Goal: Task Accomplishment & Management: Complete application form

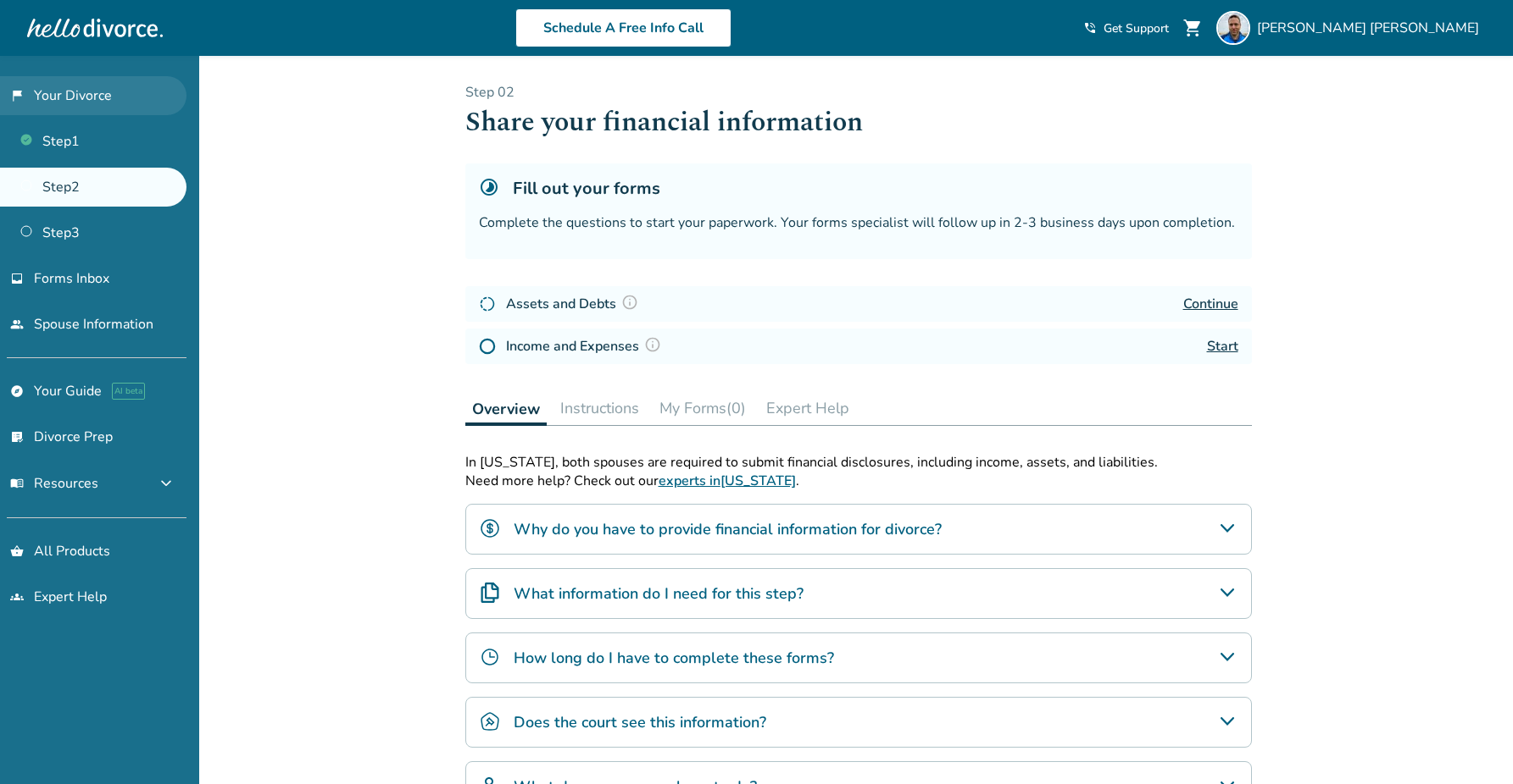
click at [82, 96] on link "flag_2 Your Divorce" at bounding box center [93, 95] width 186 height 39
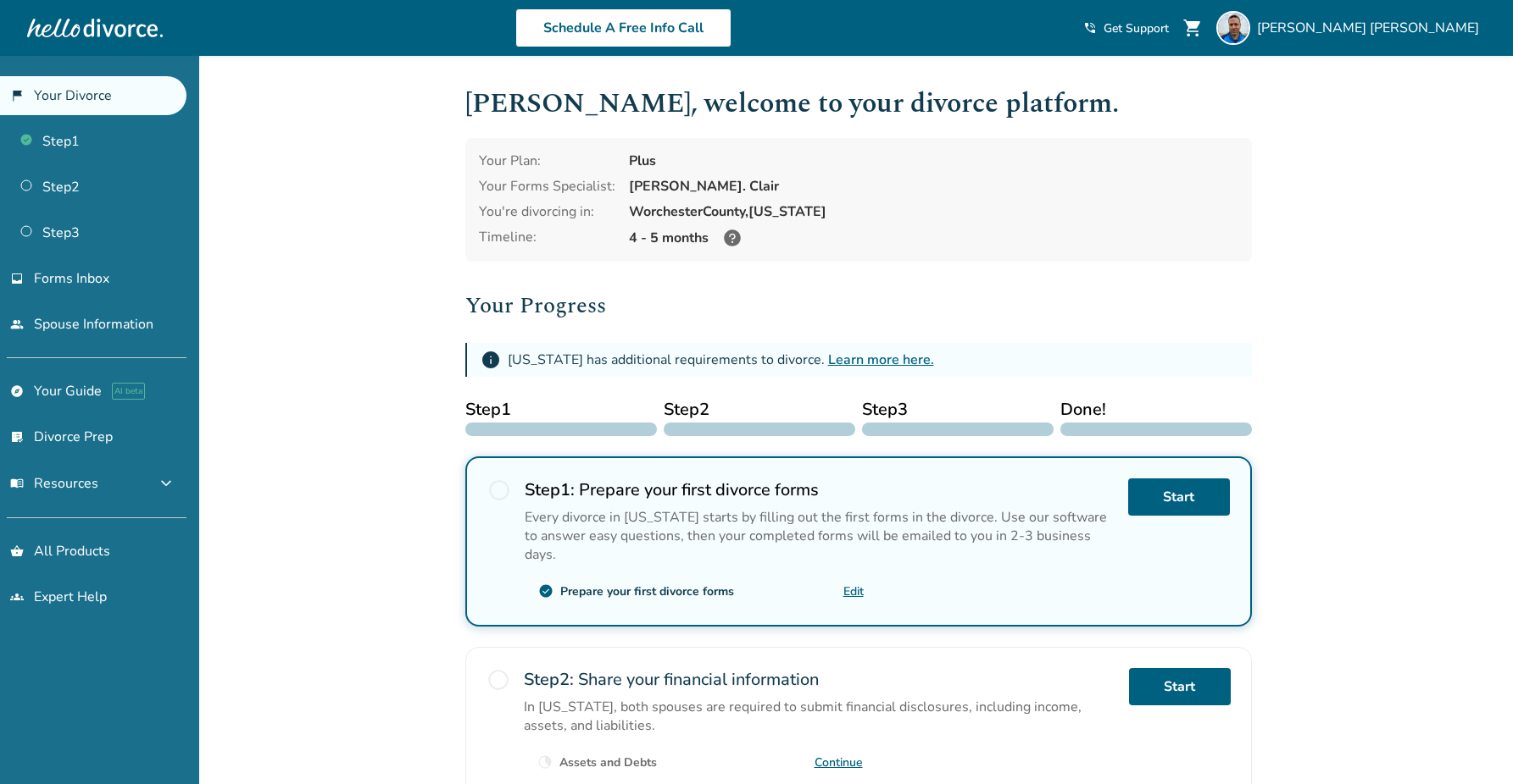
click at [82, 96] on link "flag_2 Your Divorce" at bounding box center [93, 95] width 186 height 39
click at [87, 95] on link "flag_2 Your Divorce" at bounding box center [93, 95] width 186 height 39
click at [108, 323] on link "people Spouse Information" at bounding box center [93, 324] width 186 height 39
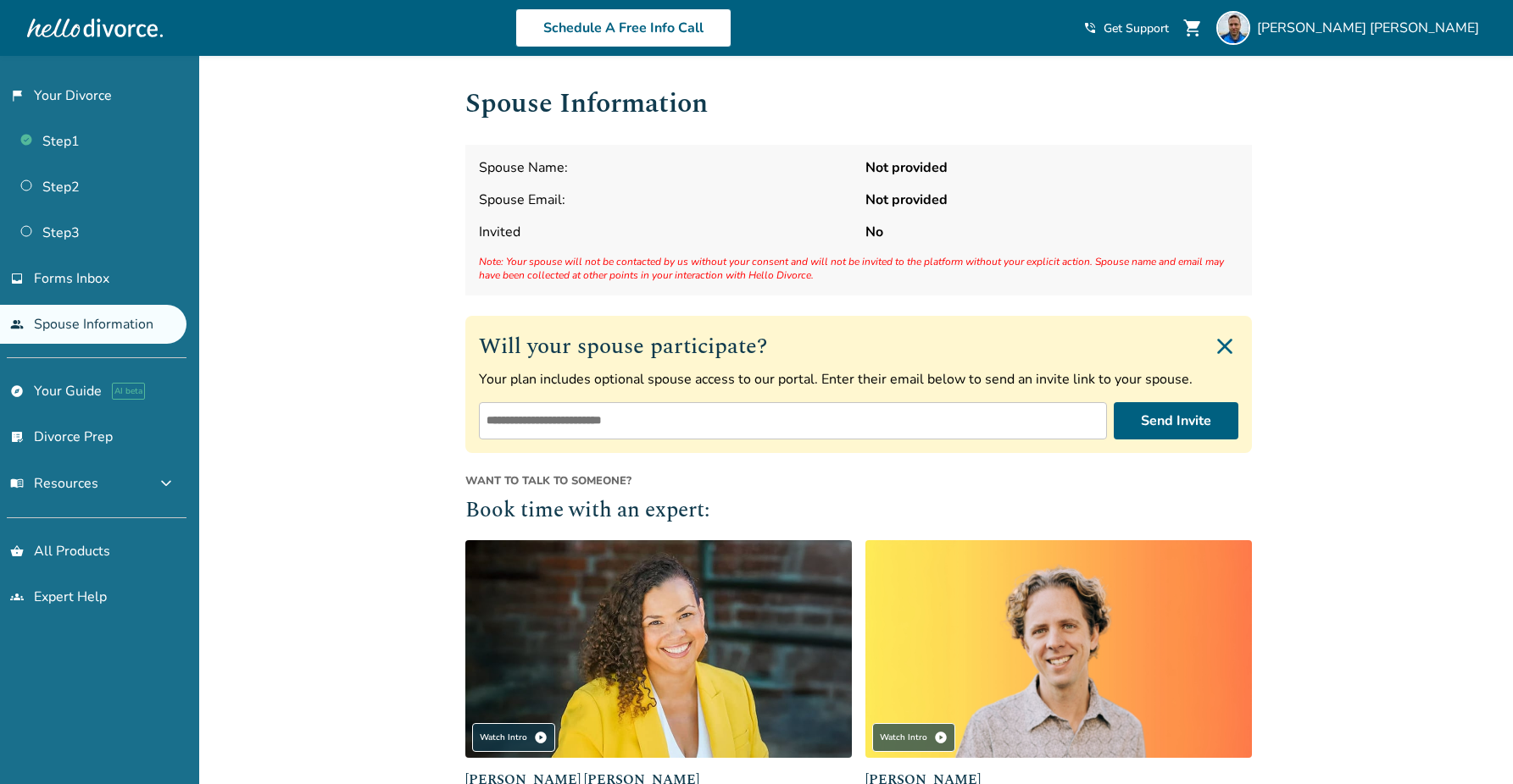
click at [883, 159] on strong "Not provided" at bounding box center [1051, 167] width 373 height 18
click at [901, 421] on input "email" at bounding box center [792, 420] width 628 height 38
click at [844, 336] on h2 "Will your spouse participate?" at bounding box center [858, 346] width 759 height 34
drag, startPoint x: 1414, startPoint y: 0, endPoint x: 1384, endPoint y: 34, distance: 45.3
click at [1413, 3] on div "Schedule A Free Info Call Keith Harrington shopping_cart phone_in_talk Get Supp…" at bounding box center [756, 28] width 1486 height 66
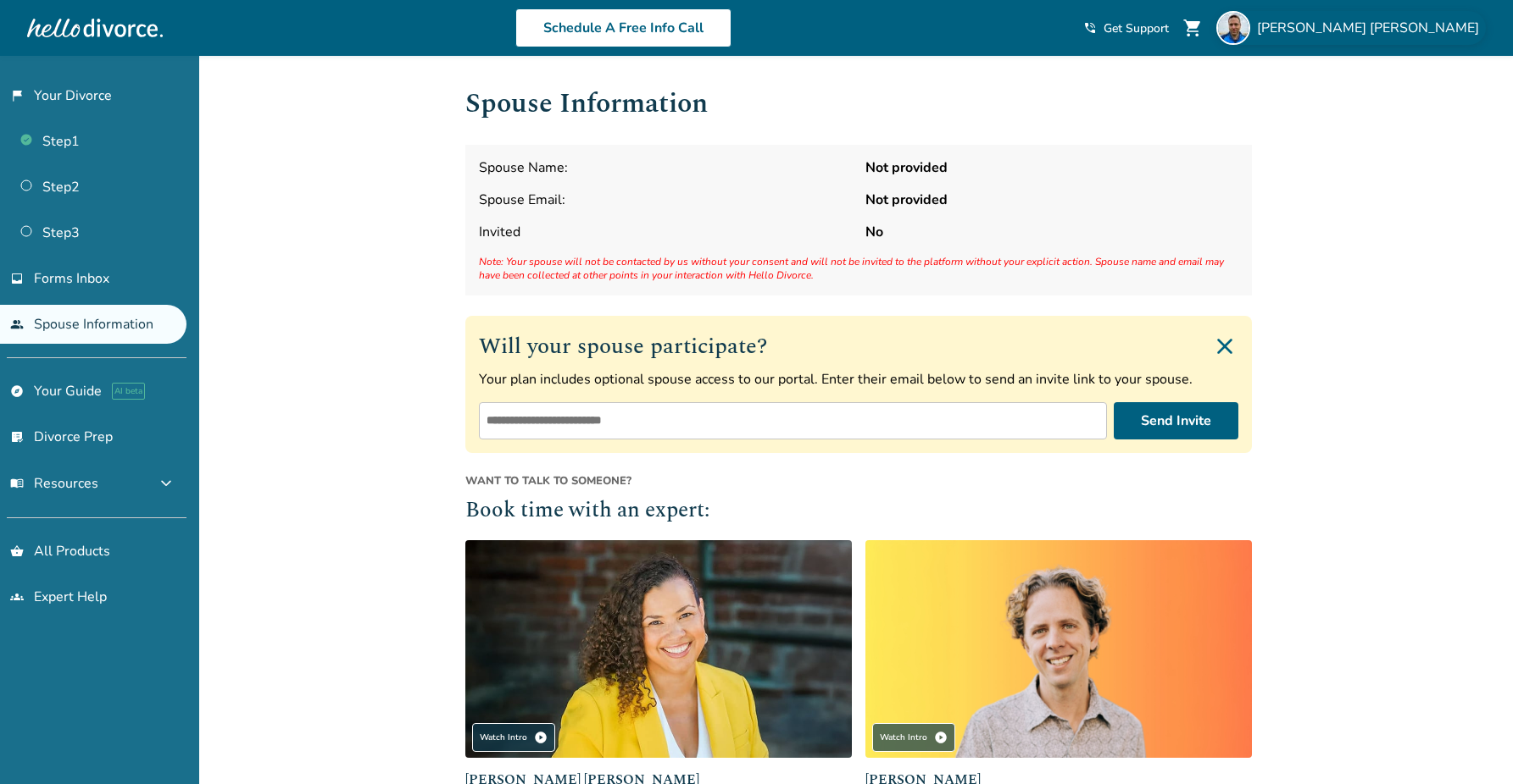
click at [1383, 35] on span "Keith Harrington" at bounding box center [1371, 27] width 229 height 18
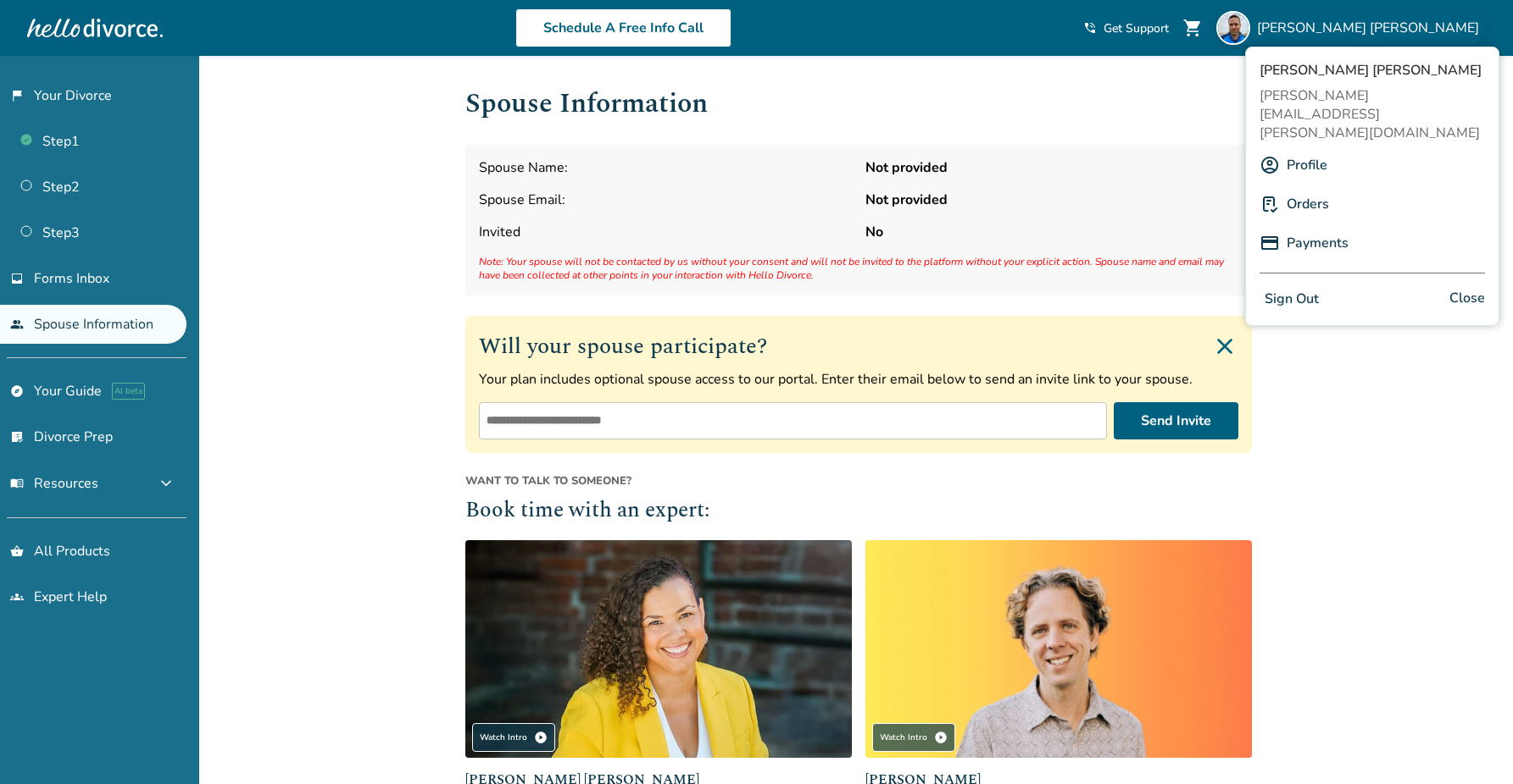
click at [1318, 149] on link "Profile" at bounding box center [1307, 165] width 41 height 32
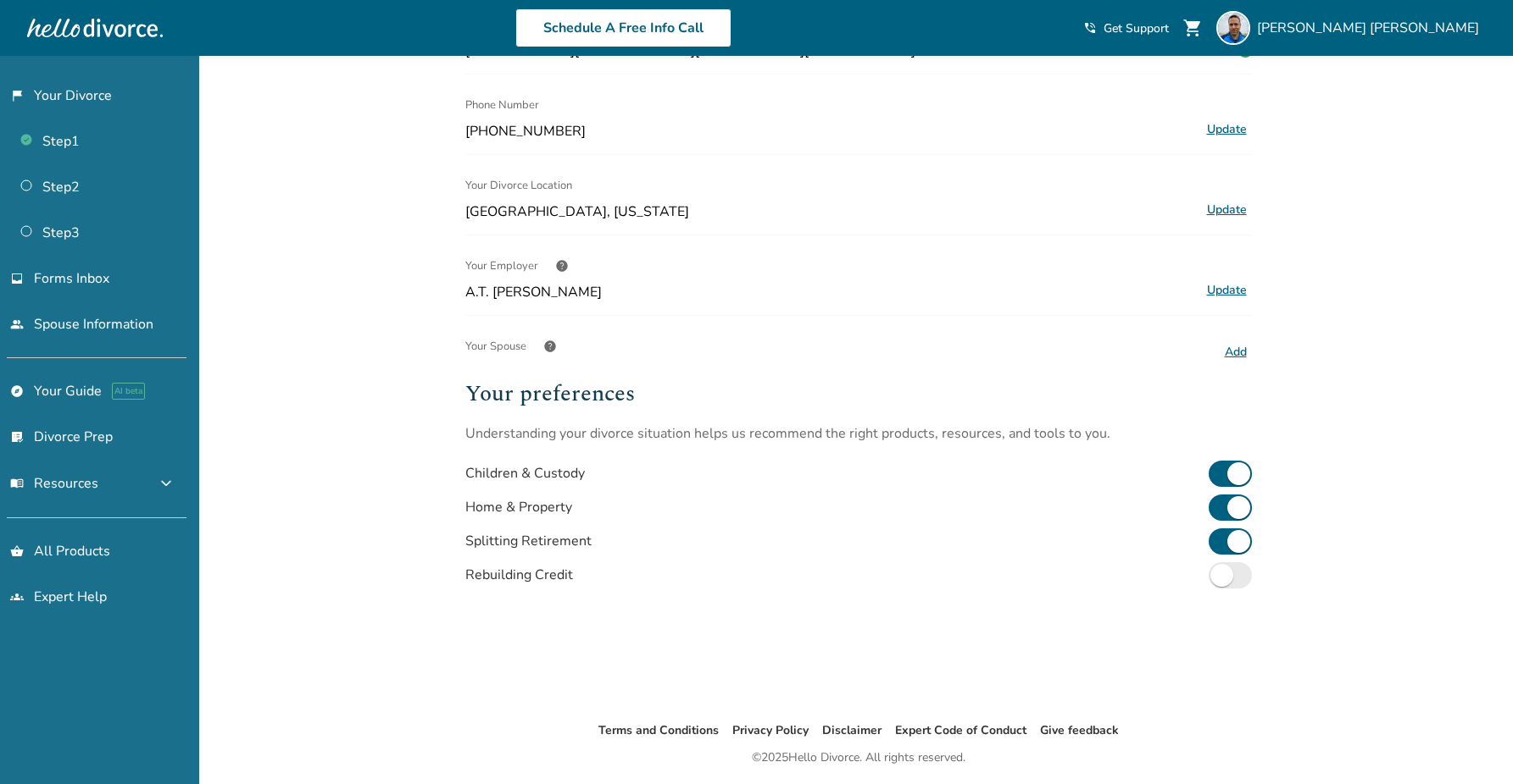
scroll to position [208, 0]
click at [1229, 355] on button "Add" at bounding box center [1235, 354] width 32 height 22
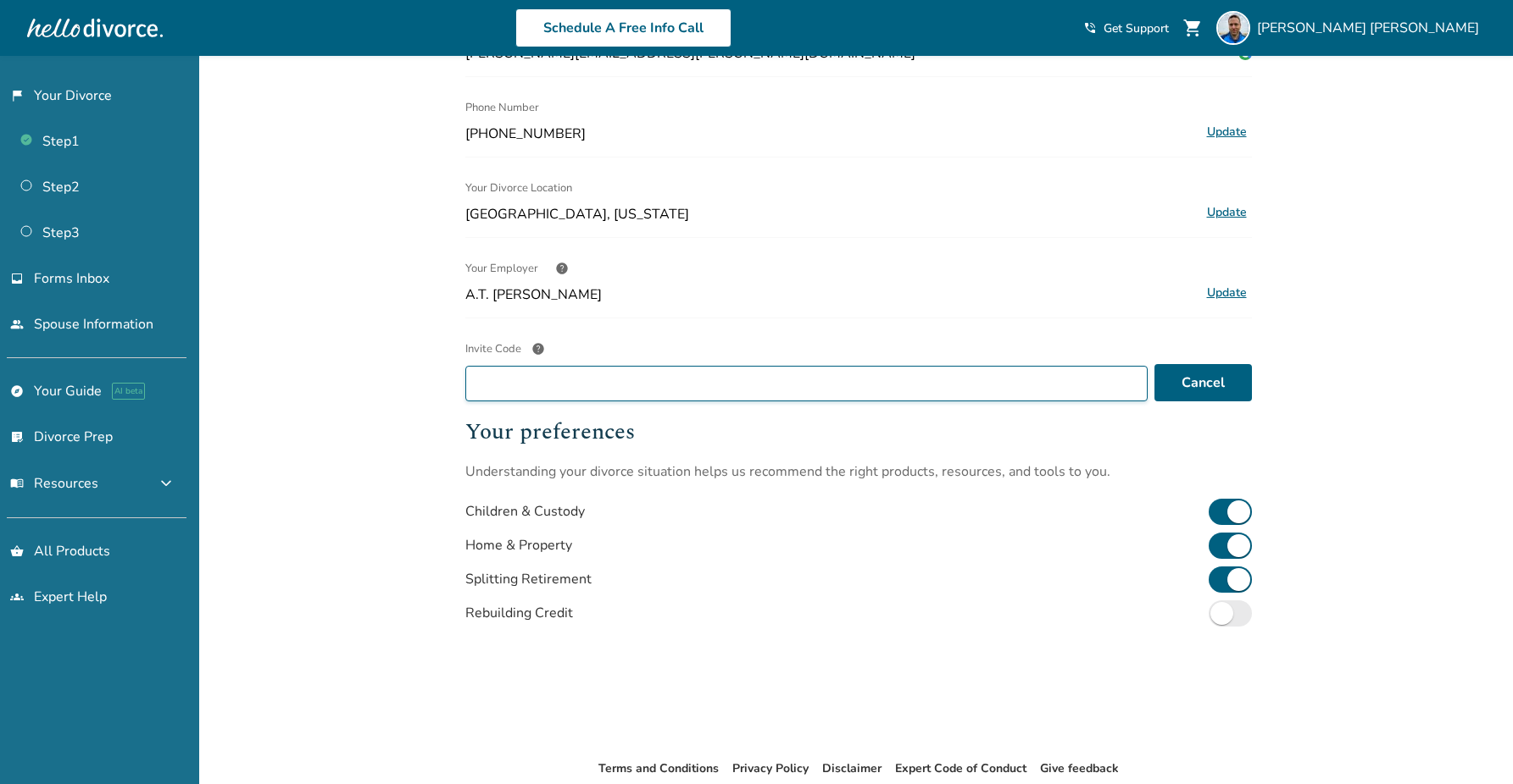
click at [832, 381] on input "Invite Code help" at bounding box center [806, 384] width 682 height 36
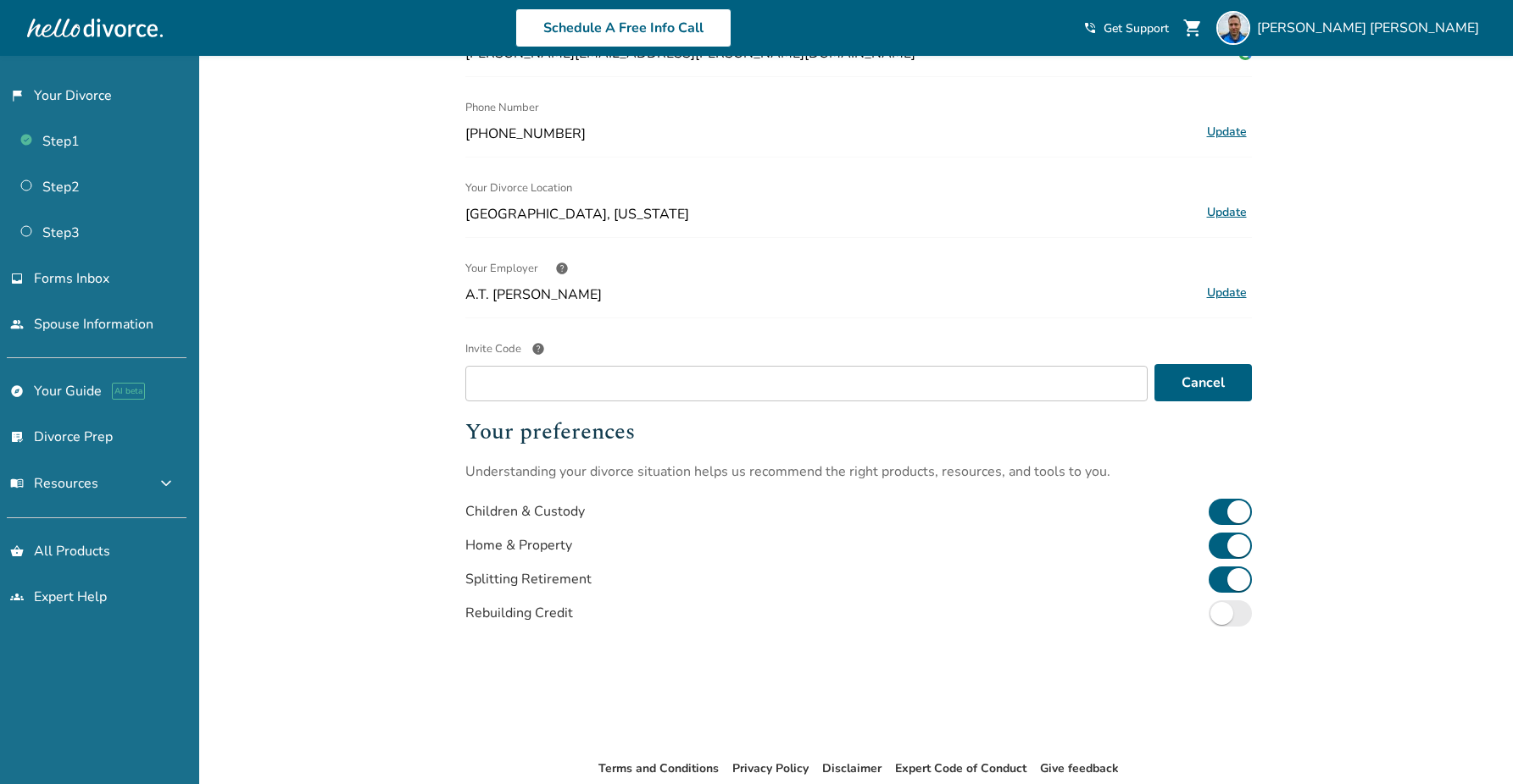
click at [532, 344] on span "help" at bounding box center [539, 349] width 14 height 14
click at [532, 366] on input "Invite Code help" at bounding box center [806, 384] width 682 height 36
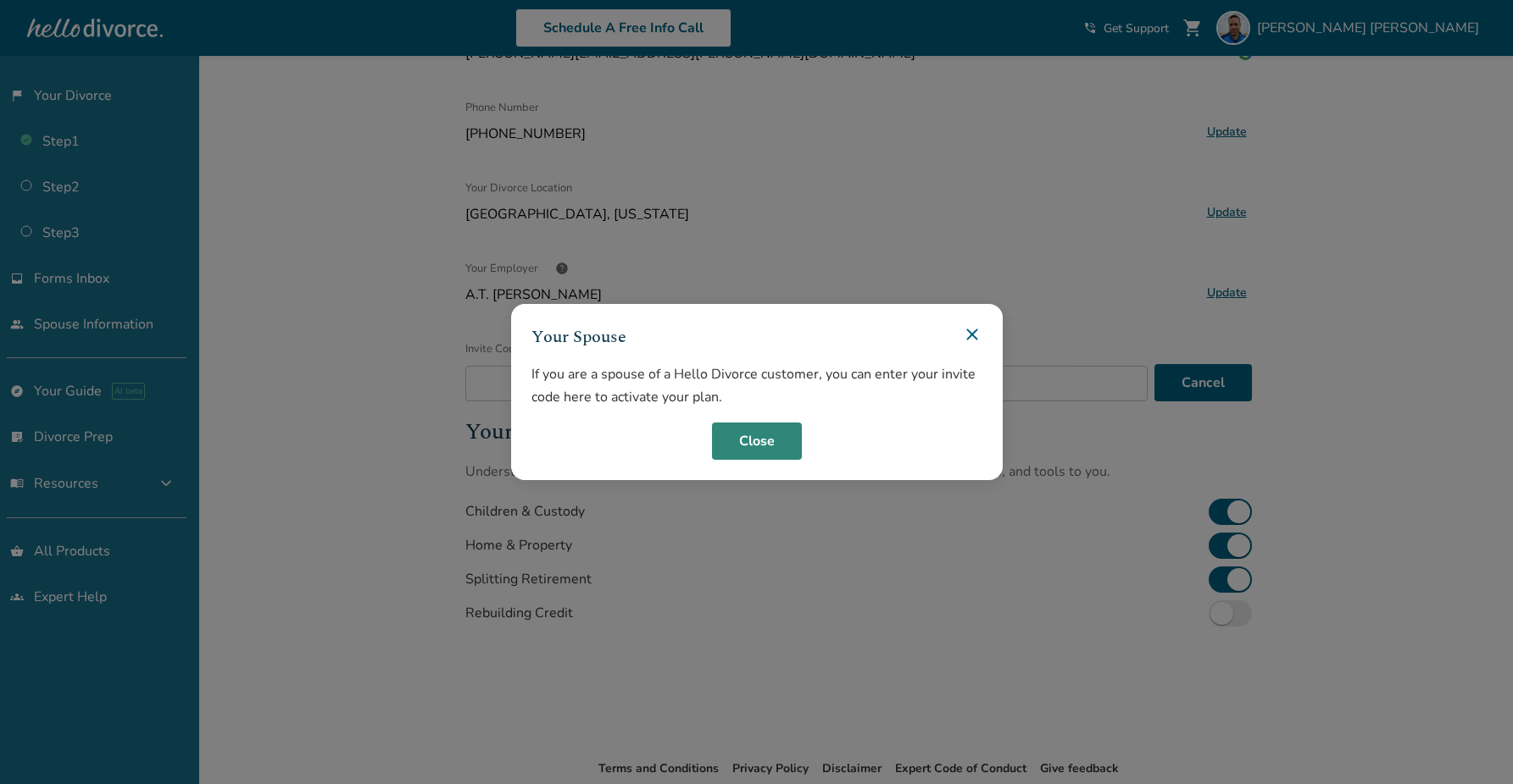
click at [762, 451] on button "Close" at bounding box center [756, 441] width 90 height 38
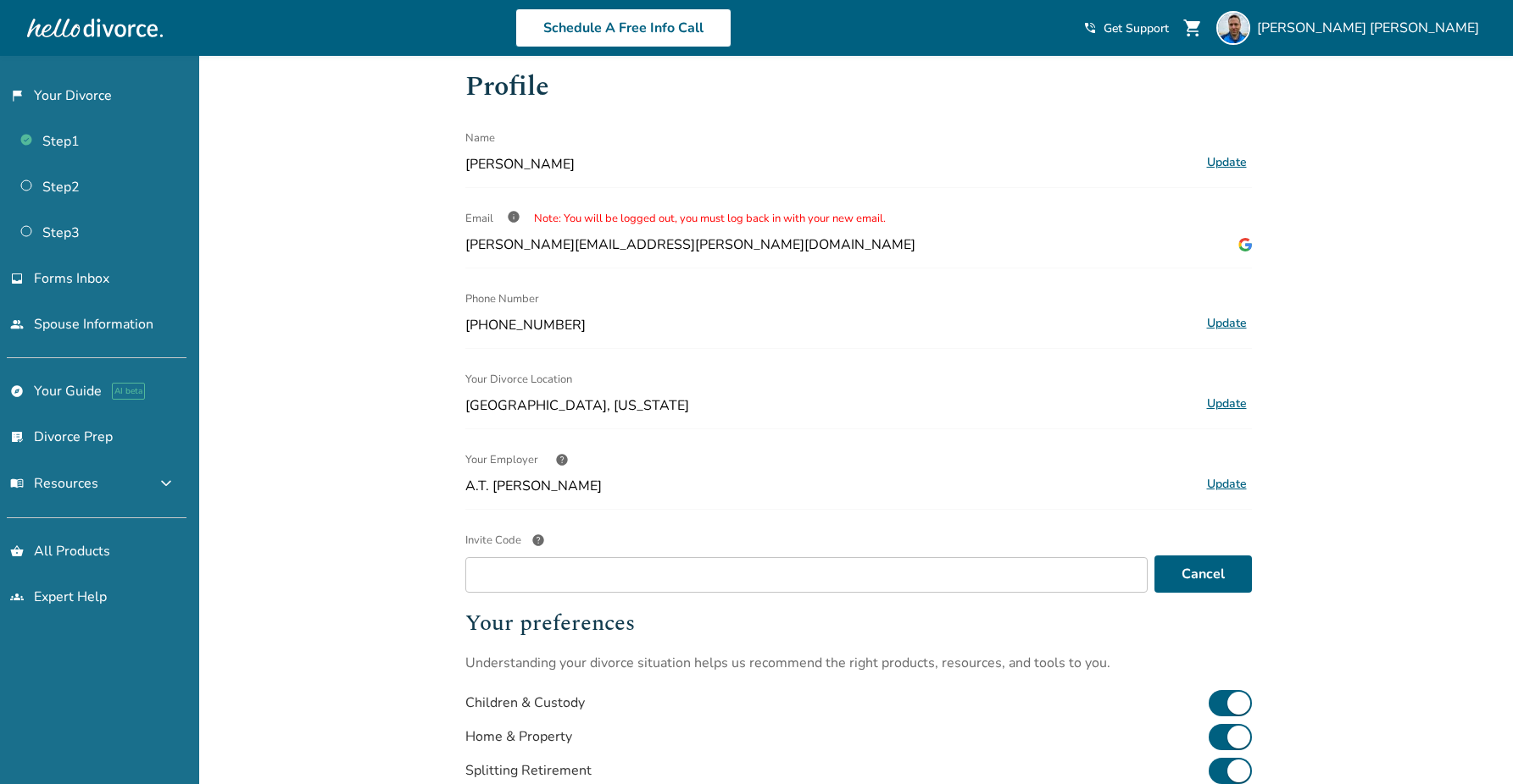
scroll to position [0, 0]
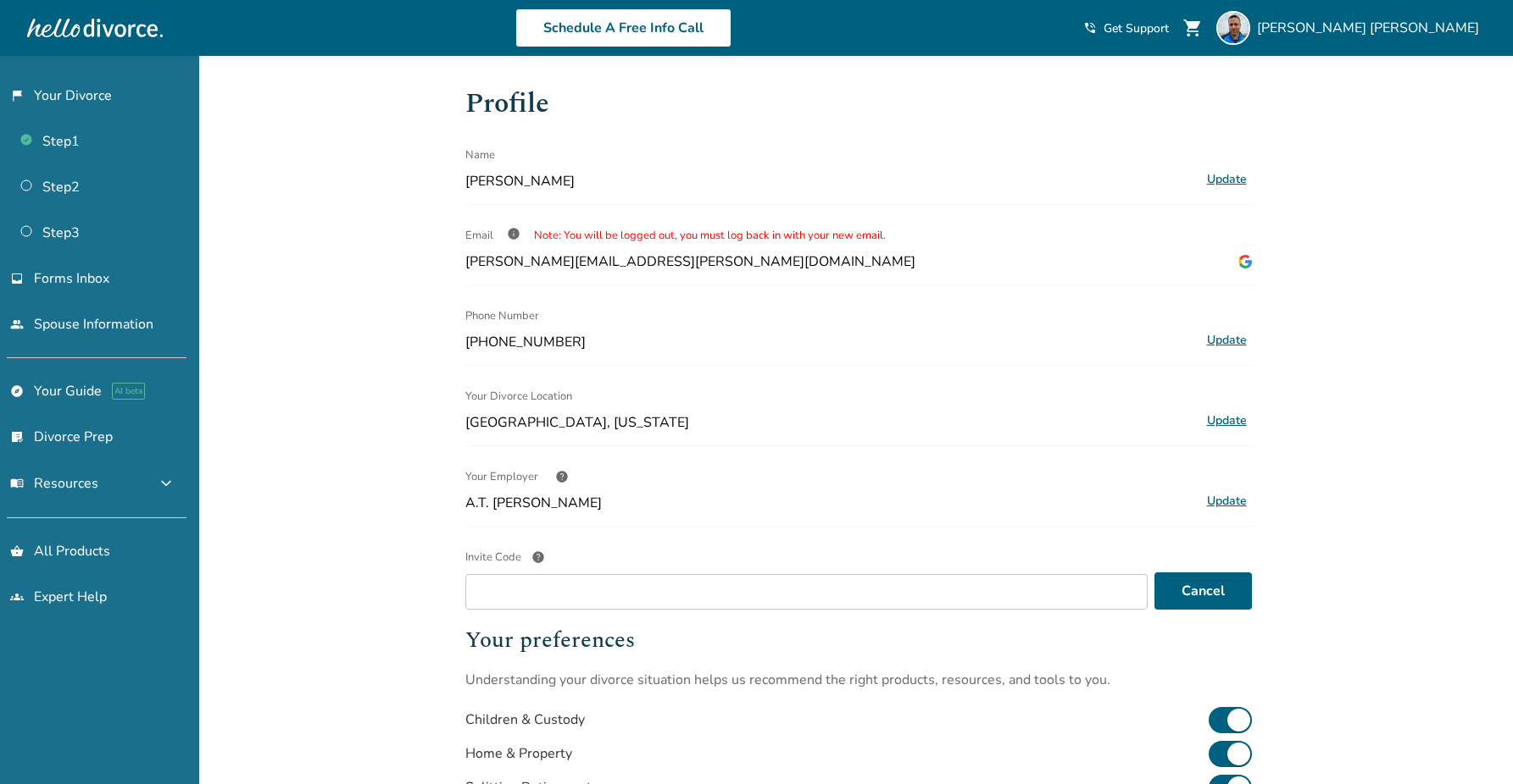
click at [493, 260] on span "[PERSON_NAME][EMAIL_ADDRESS][PERSON_NAME][DOMAIN_NAME]" at bounding box center [690, 261] width 450 height 18
copy span "."
click at [108, 95] on link "flag_2 Your Divorce" at bounding box center [93, 95] width 186 height 39
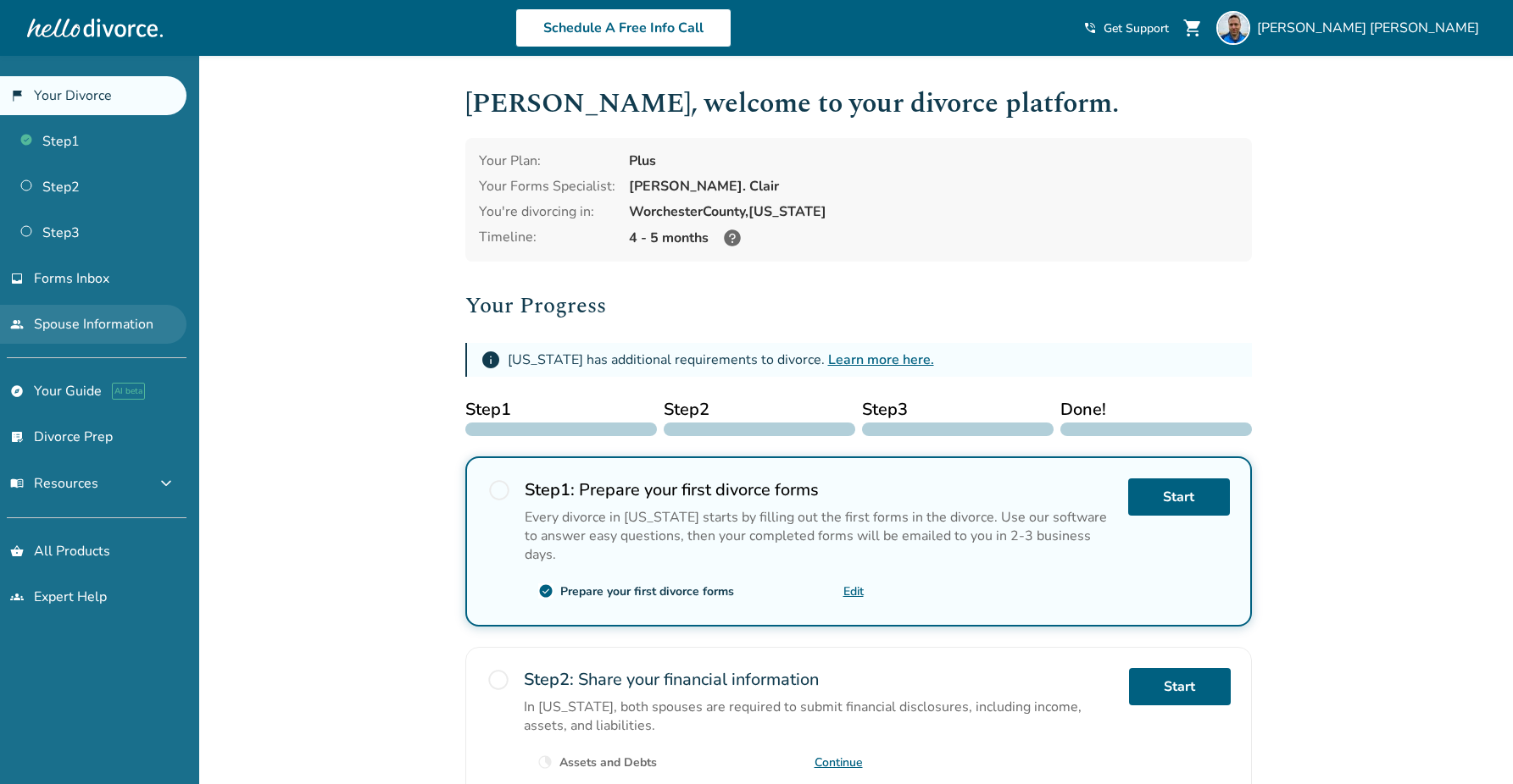
click at [43, 316] on link "people Spouse Information" at bounding box center [93, 324] width 186 height 39
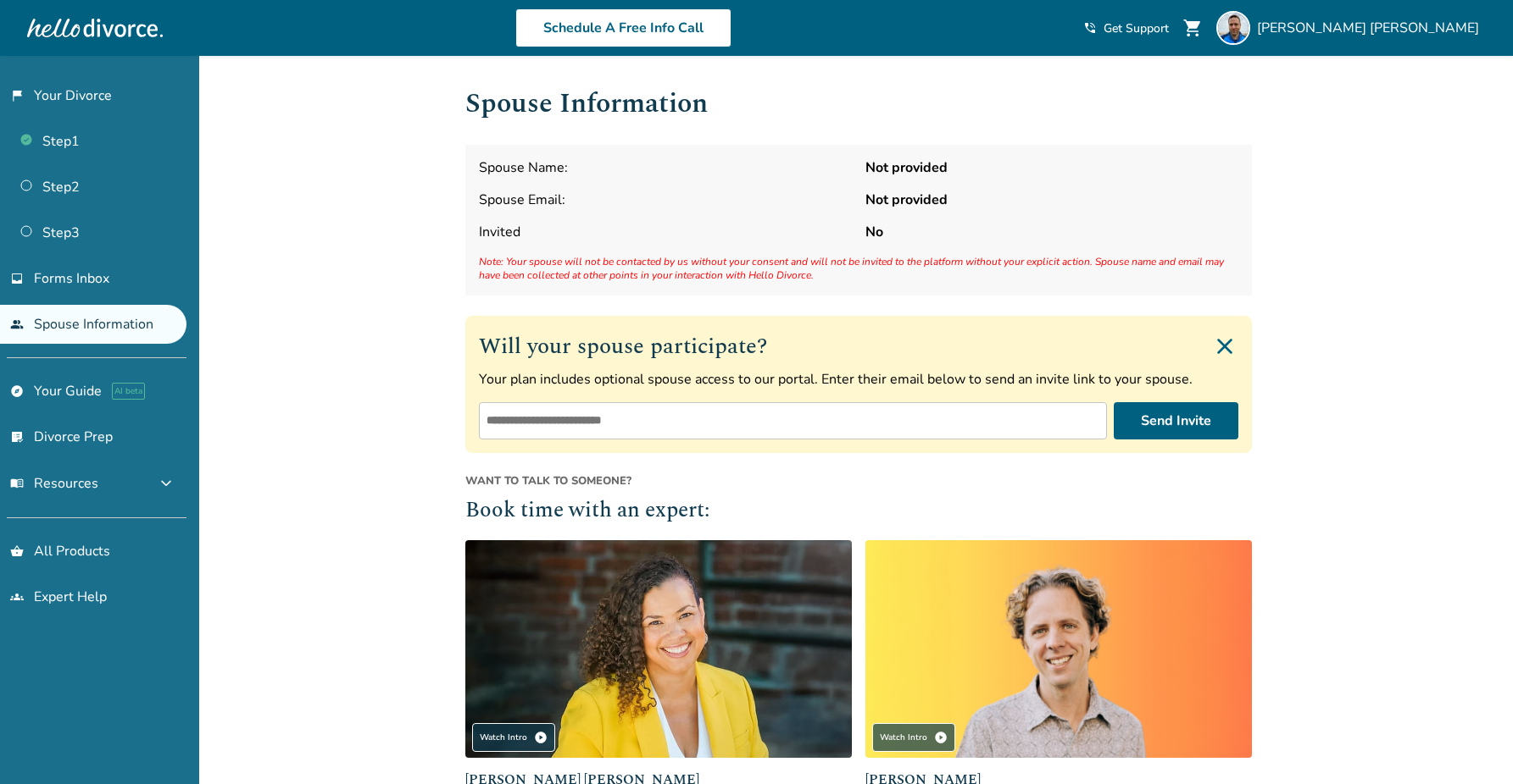
click at [603, 420] on input "email" at bounding box center [792, 420] width 628 height 38
paste input "**********"
type input "**********"
click at [573, 428] on input "**********" at bounding box center [792, 420] width 628 height 38
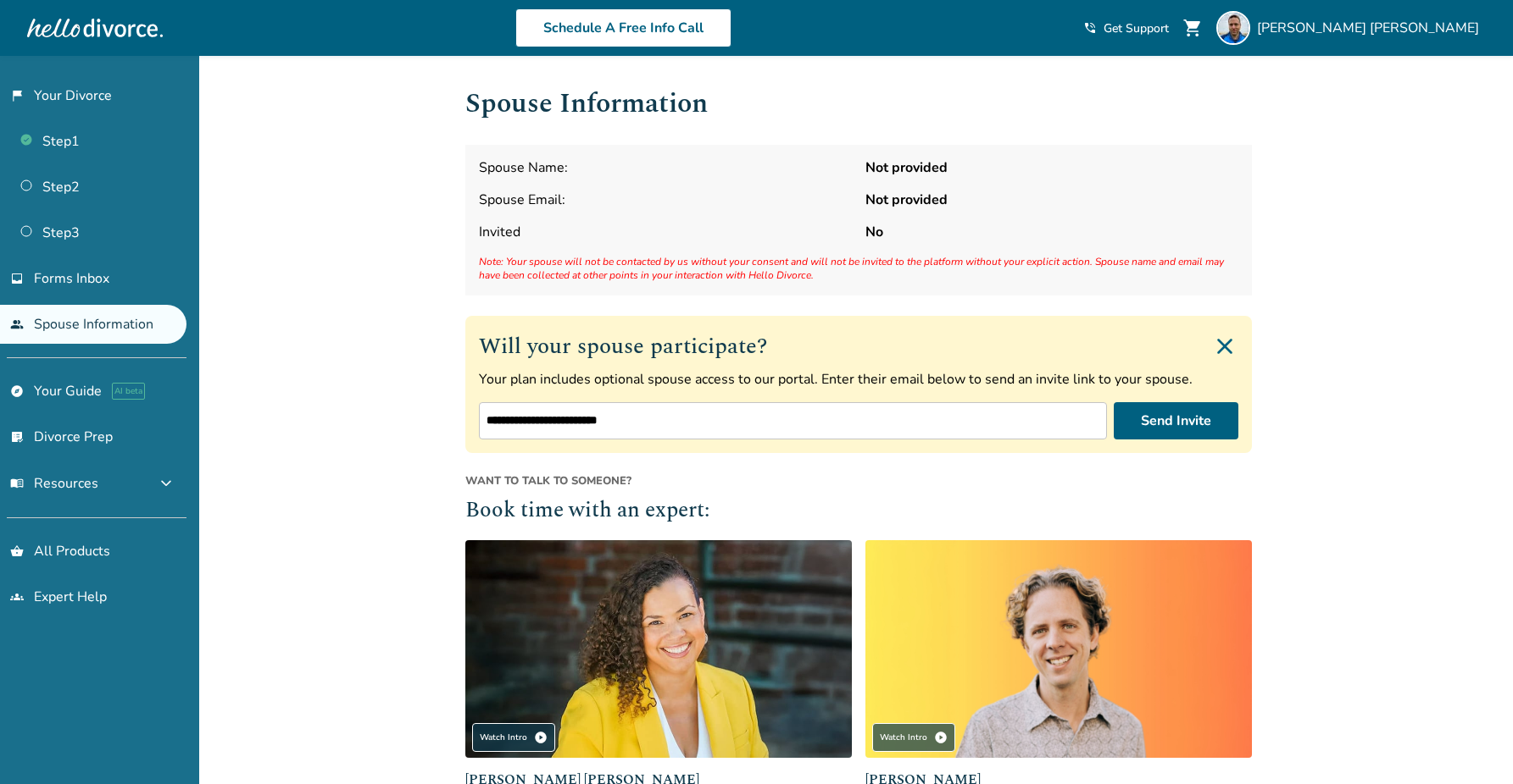
click at [573, 428] on input "**********" at bounding box center [792, 420] width 628 height 38
type input "**********"
click at [657, 474] on span "Want to talk to someone?" at bounding box center [858, 481] width 786 height 15
click at [1183, 425] on button "Send Invite" at bounding box center [1175, 420] width 124 height 38
